Goal: Task Accomplishment & Management: Manage account settings

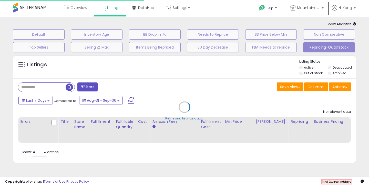
select select "**"
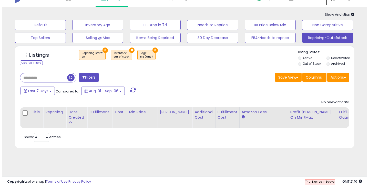
scroll to position [9, 0]
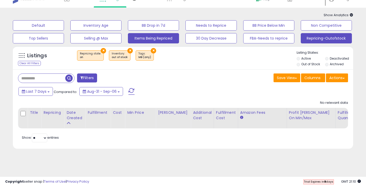
click at [160, 40] on button "Items Being Repriced" at bounding box center [153, 38] width 51 height 10
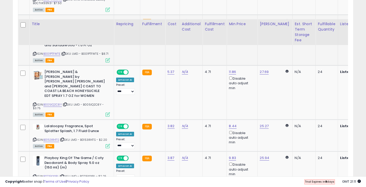
scroll to position [381, 0]
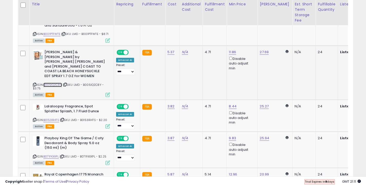
click at [55, 83] on link "B005IQ2C8Y" at bounding box center [52, 85] width 18 height 4
click at [50, 118] on link "B0153IR4TS" at bounding box center [51, 120] width 16 height 4
click at [51, 154] on link "B071FKXXPL" at bounding box center [50, 156] width 15 height 4
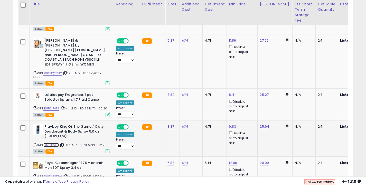
scroll to position [405, 0]
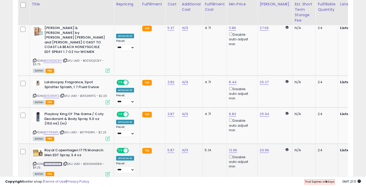
click at [51, 162] on link "B0913HHDR6" at bounding box center [52, 164] width 19 height 4
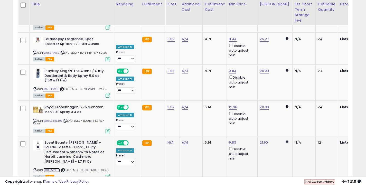
click at [50, 168] on link "B0BB151N3C" at bounding box center [51, 170] width 16 height 4
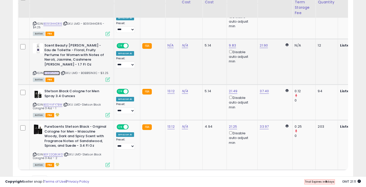
scroll to position [553, 0]
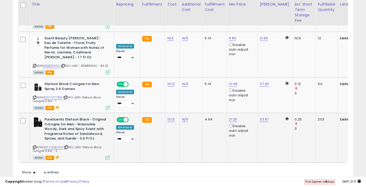
click at [56, 155] on icon at bounding box center [56, 157] width 5 height 4
click at [56, 141] on td "PureScents Stetson Black - Original Cologne for Men - Masculine Woody, Dark and…" at bounding box center [72, 138] width 84 height 50
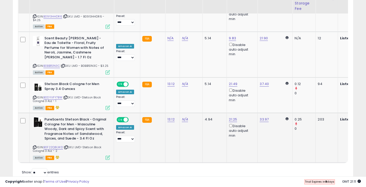
scroll to position [493, 0]
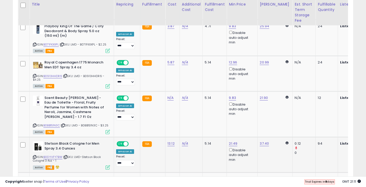
drag, startPoint x: 59, startPoint y: 147, endPoint x: 50, endPoint y: 146, distance: 9.0
click at [50, 165] on div "Active FBA" at bounding box center [71, 167] width 77 height 4
click at [54, 165] on icon at bounding box center [56, 167] width 5 height 4
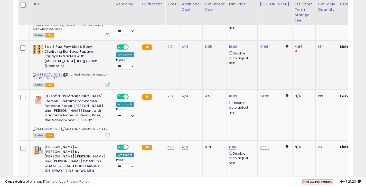
scroll to position [300, 0]
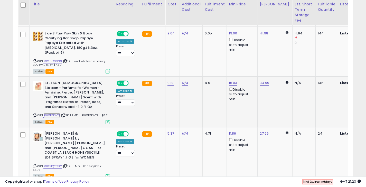
click at [55, 113] on link "B001PTFWTE" at bounding box center [51, 115] width 17 height 4
